Goal: Information Seeking & Learning: Understand process/instructions

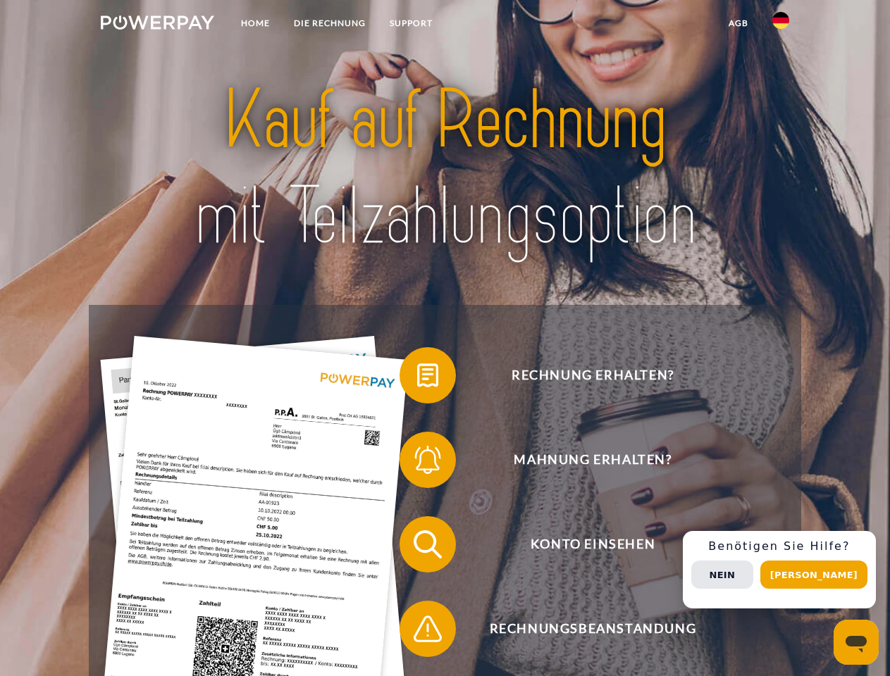
click at [157, 25] on img at bounding box center [157, 23] width 113 height 14
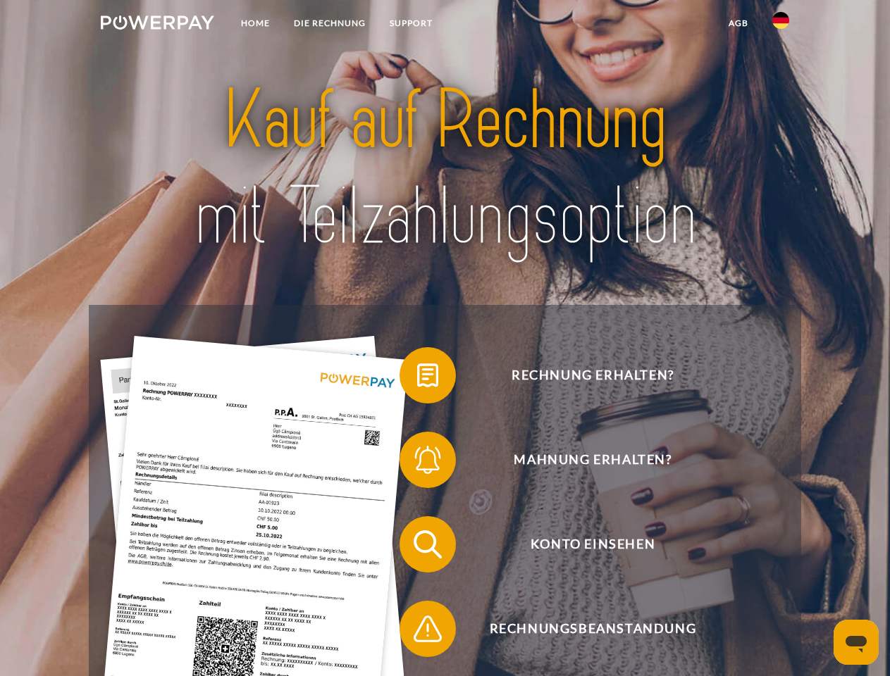
click at [781, 25] on img at bounding box center [780, 20] width 17 height 17
click at [738, 23] on link "agb" at bounding box center [739, 23] width 44 height 25
click at [417, 378] on span at bounding box center [406, 375] width 70 height 70
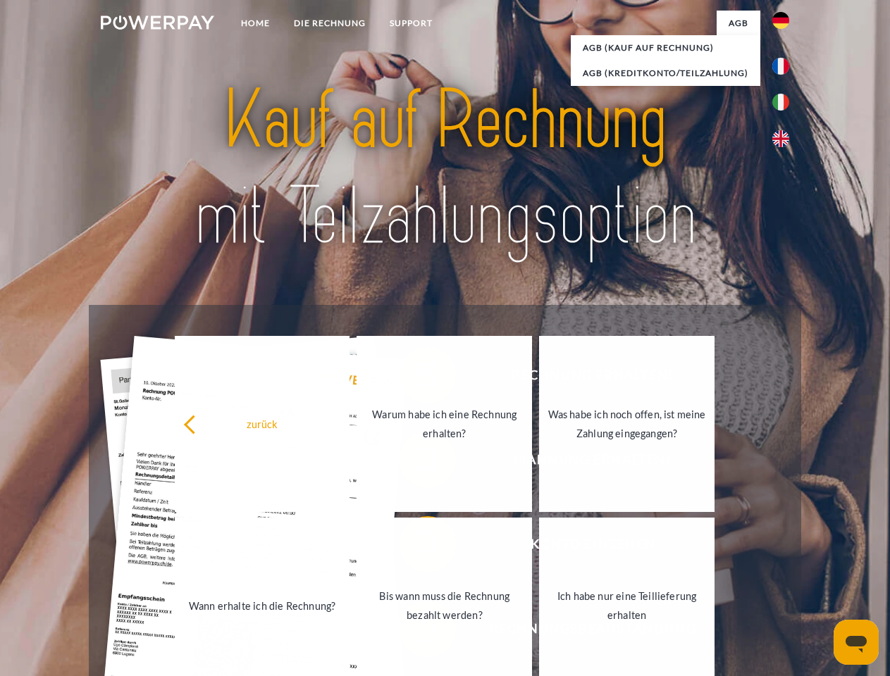
click at [417, 463] on div "zurück Warum habe ich eine Rechnung erhalten? Was habe ich noch offen, ist mein…" at bounding box center [445, 515] width 569 height 364
click at [417, 547] on link "Bis wann muss die Rechnung bezahlt werden?" at bounding box center [444, 606] width 175 height 176
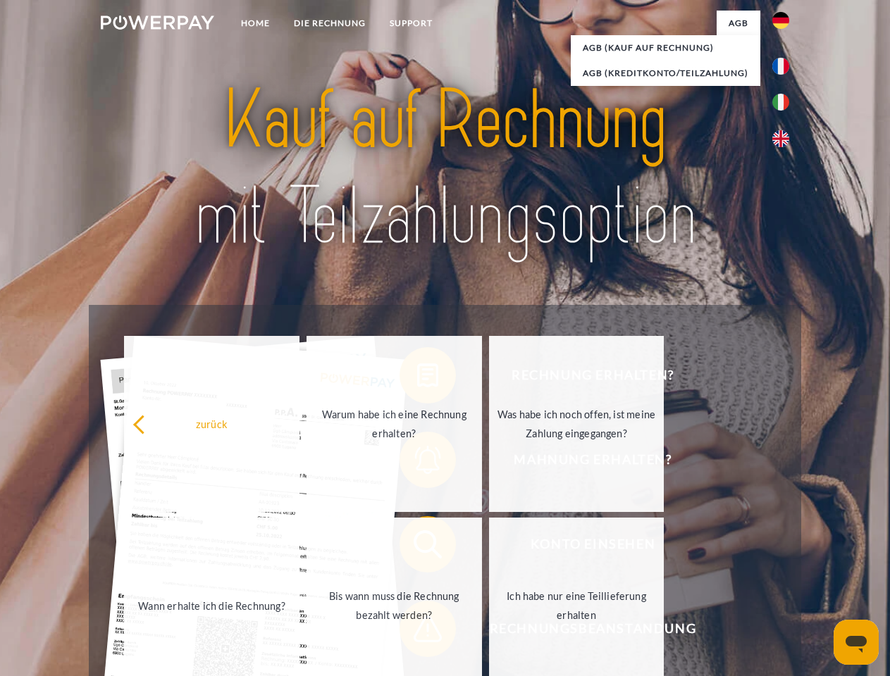
click at [417, 632] on span at bounding box center [406, 629] width 70 height 70
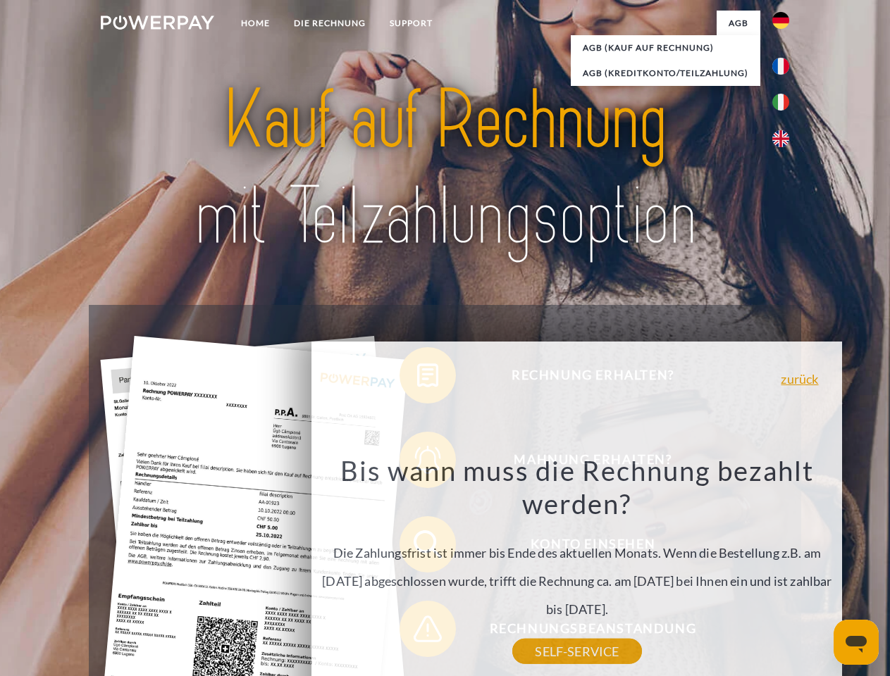
click at [784, 570] on div "Rechnung erhalten? Mahnung erhalten? Konto einsehen" at bounding box center [445, 587] width 712 height 564
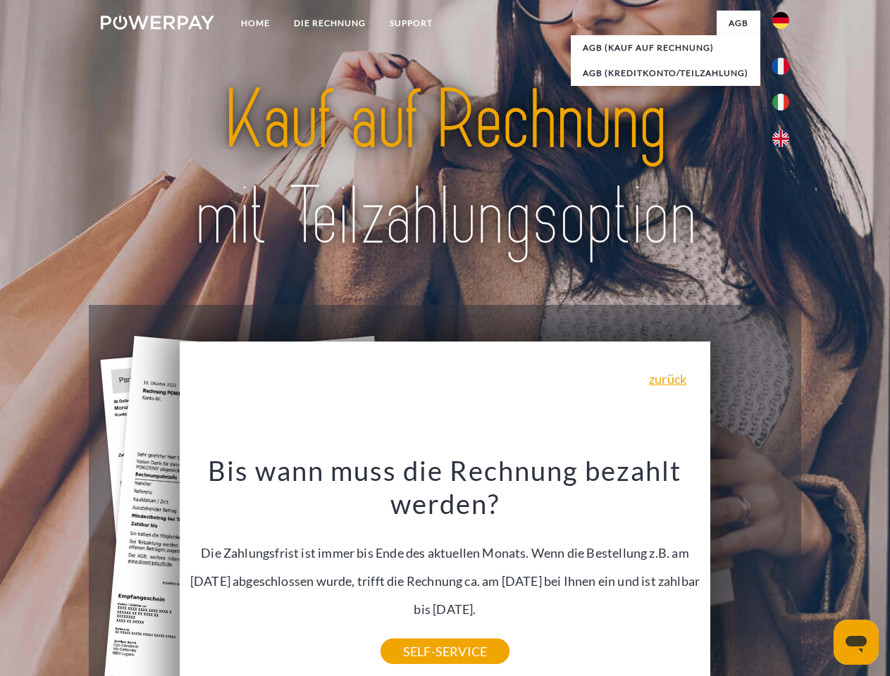
click at [750, 573] on span "Konto einsehen" at bounding box center [592, 544] width 345 height 56
click at [819, 575] on header "Home DIE RECHNUNG SUPPORT" at bounding box center [445, 486] width 890 height 973
